Goal: Task Accomplishment & Management: Understand process/instructions

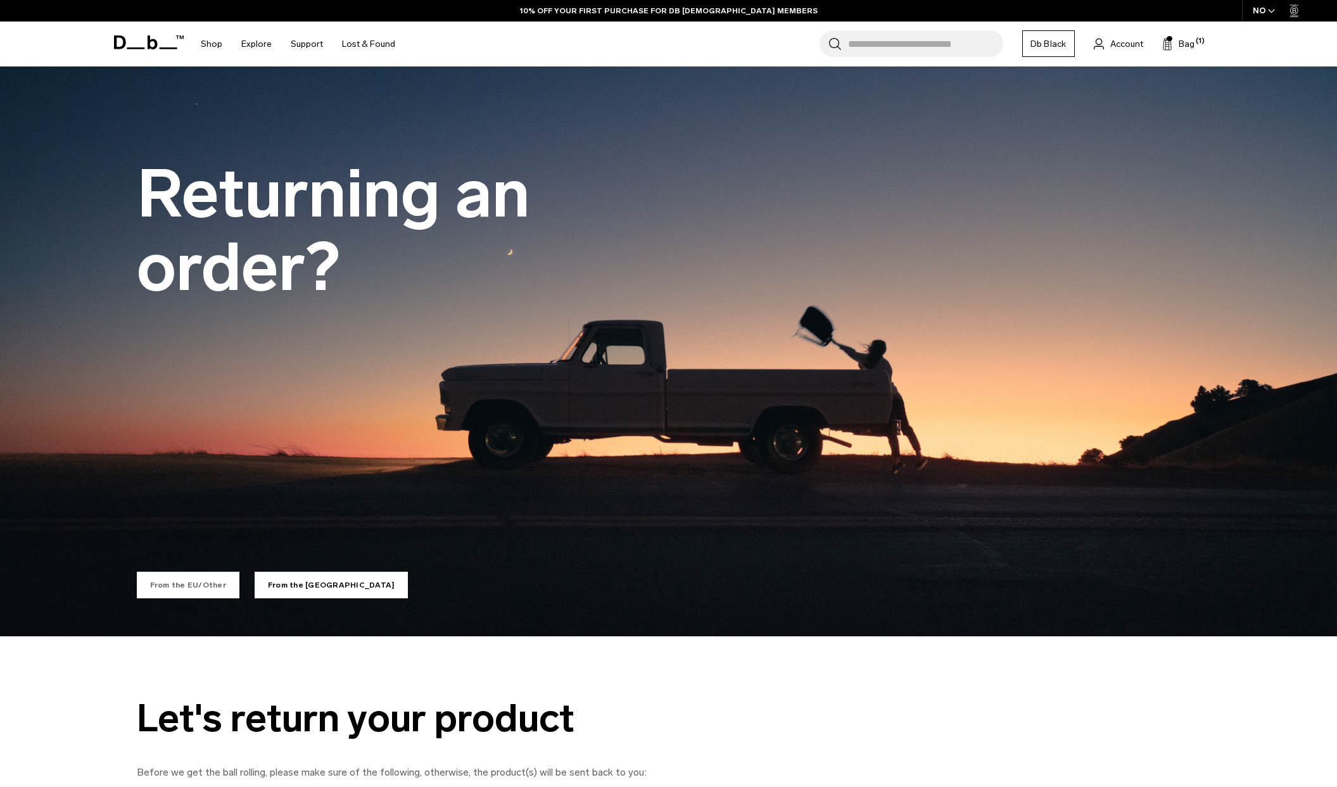
click at [213, 586] on link "From the EU/Other" at bounding box center [188, 585] width 103 height 27
click at [147, 589] on link "From the EU/Other" at bounding box center [188, 585] width 103 height 27
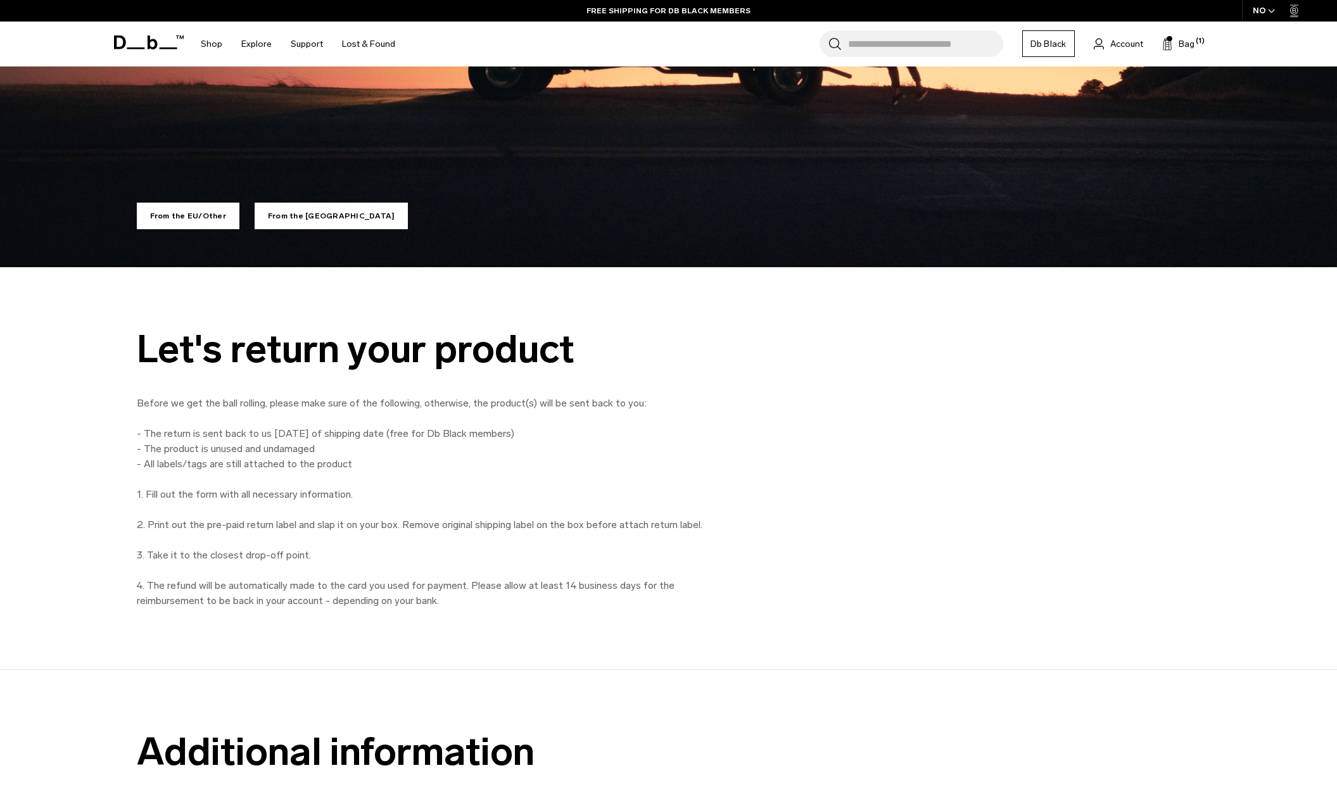
scroll to position [367, 0]
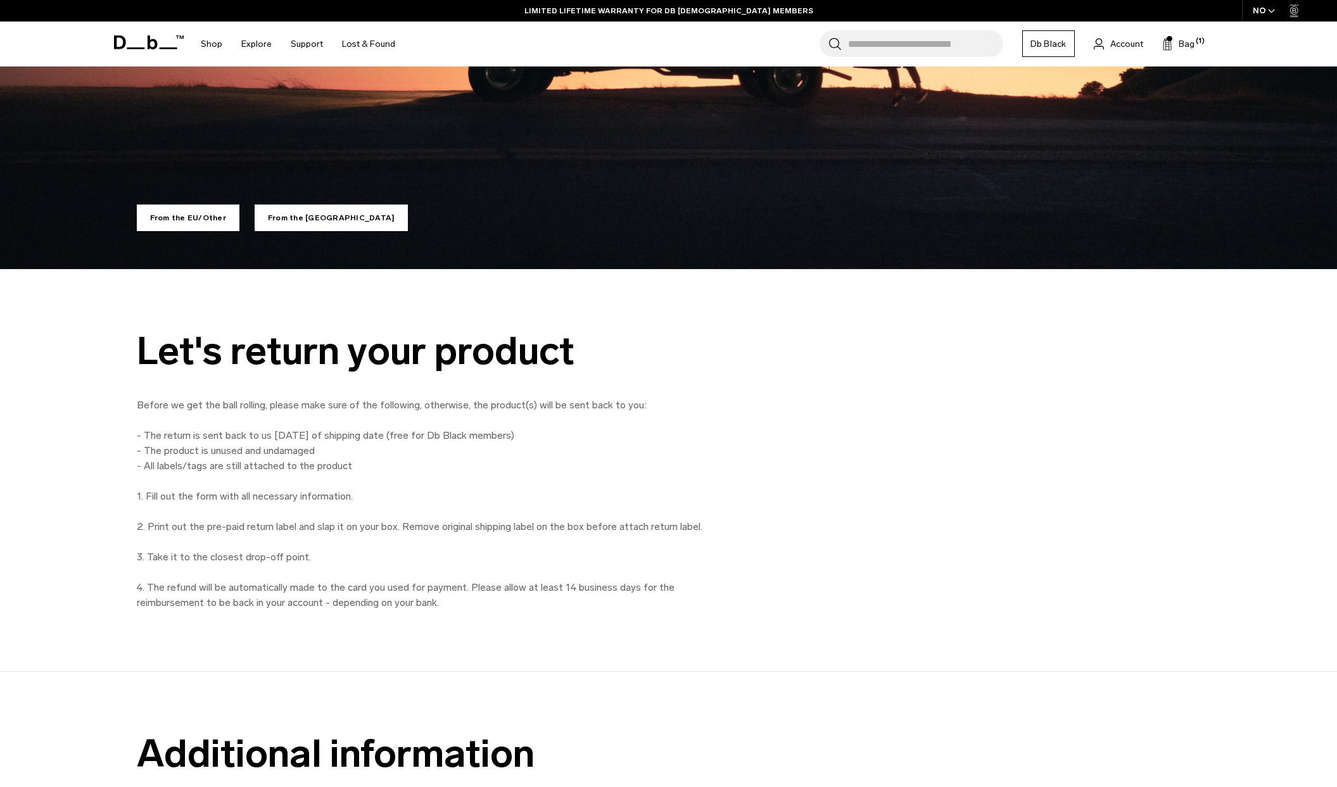
click at [180, 295] on div "Let's return your product Before we get the ball rolling, please make sure of t…" at bounding box center [668, 470] width 1337 height 403
click at [174, 219] on link "From the EU/Other" at bounding box center [188, 218] width 103 height 27
click at [168, 218] on link "From the EU/Other" at bounding box center [188, 218] width 103 height 27
click at [112, 50] on header "Shop By Category All Products New Arrivals Bestsellers" at bounding box center [669, 44] width 1140 height 45
click at [118, 46] on icon at bounding box center [149, 42] width 70 height 14
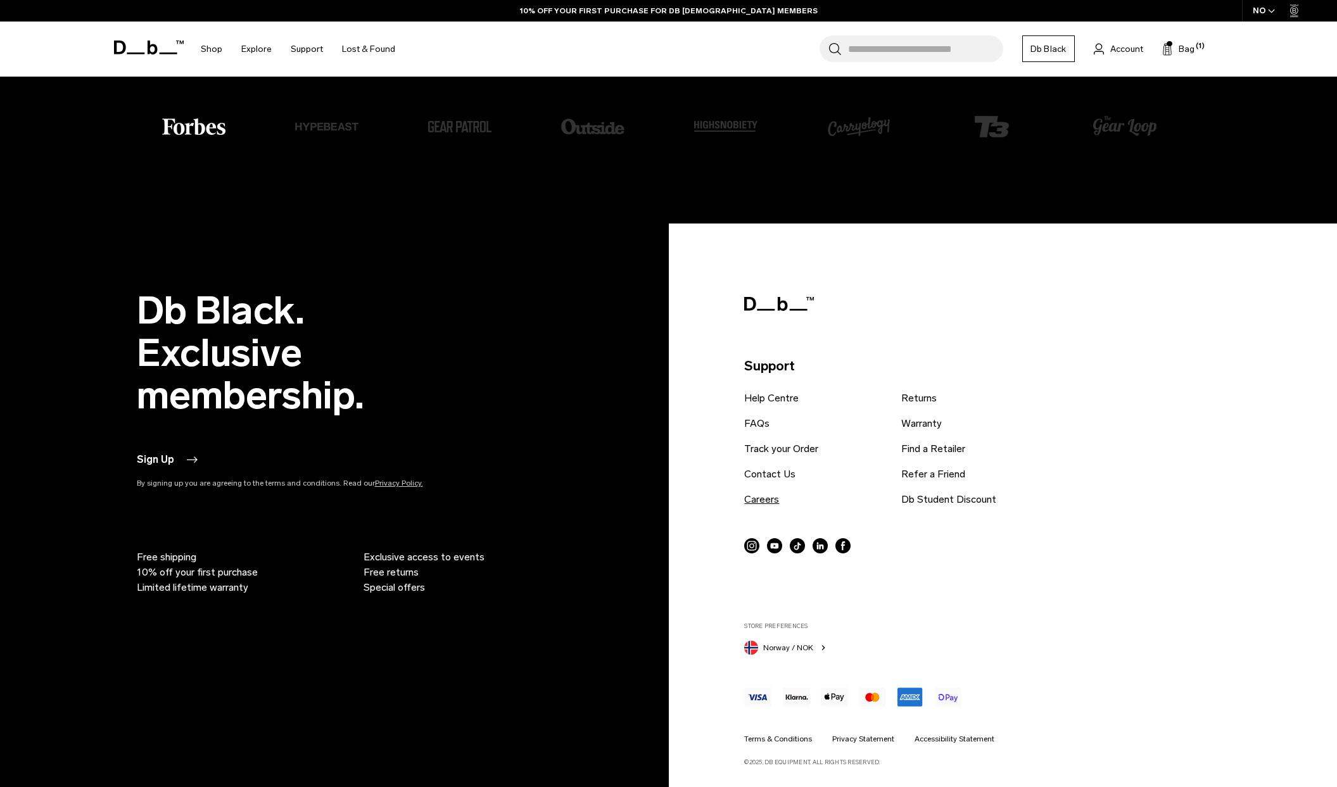
scroll to position [3230, 0]
click at [916, 393] on link "Returns" at bounding box center [918, 398] width 35 height 15
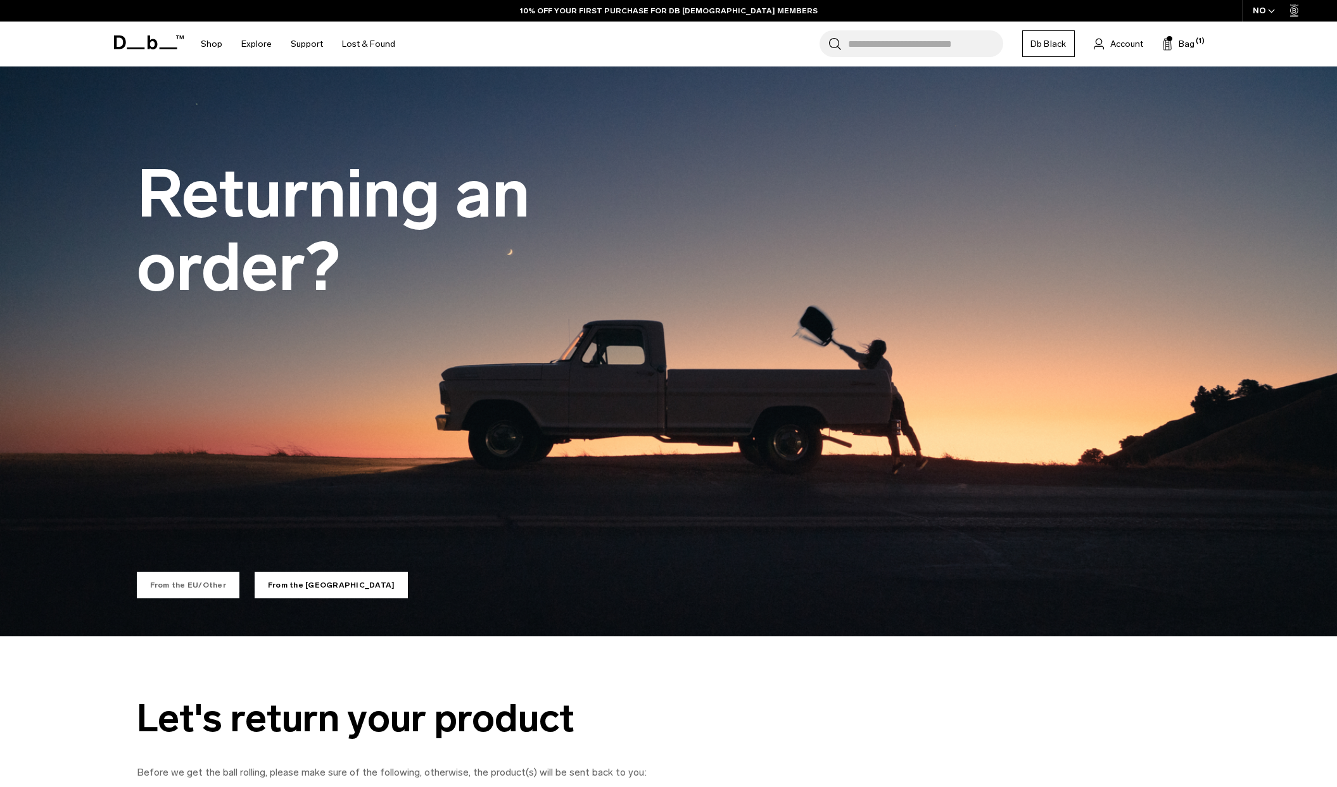
click at [180, 582] on link "From the EU/Other" at bounding box center [188, 585] width 103 height 27
